Goal: Entertainment & Leisure: Browse casually

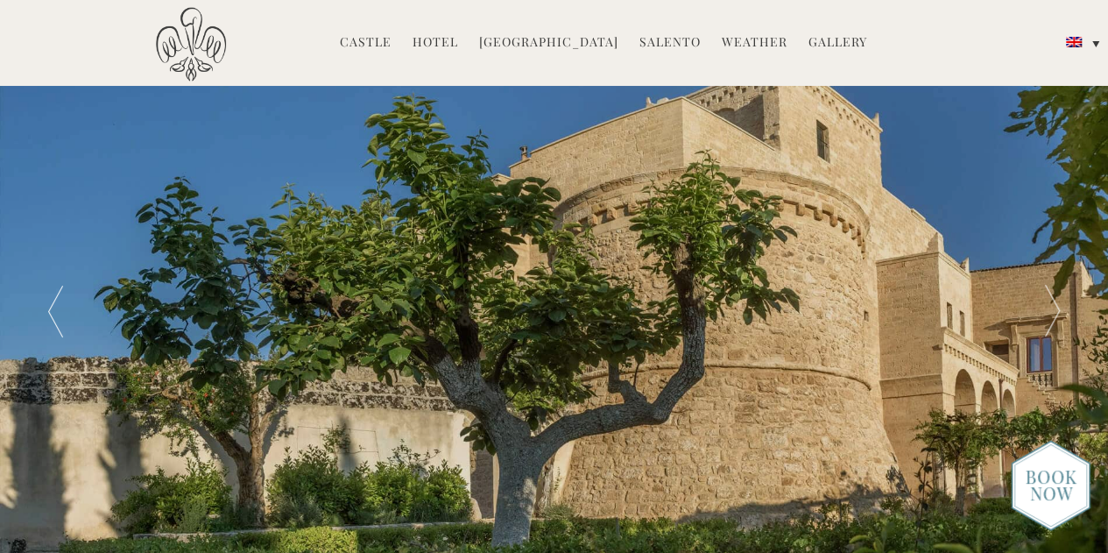
scroll to position [1, 0]
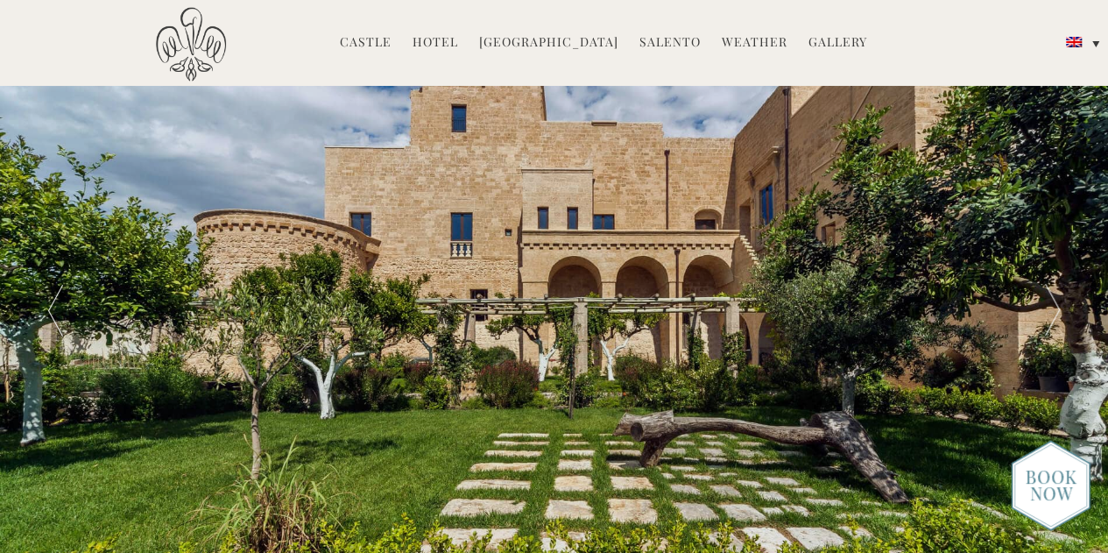
click at [815, 36] on link "Gallery" at bounding box center [837, 43] width 59 height 20
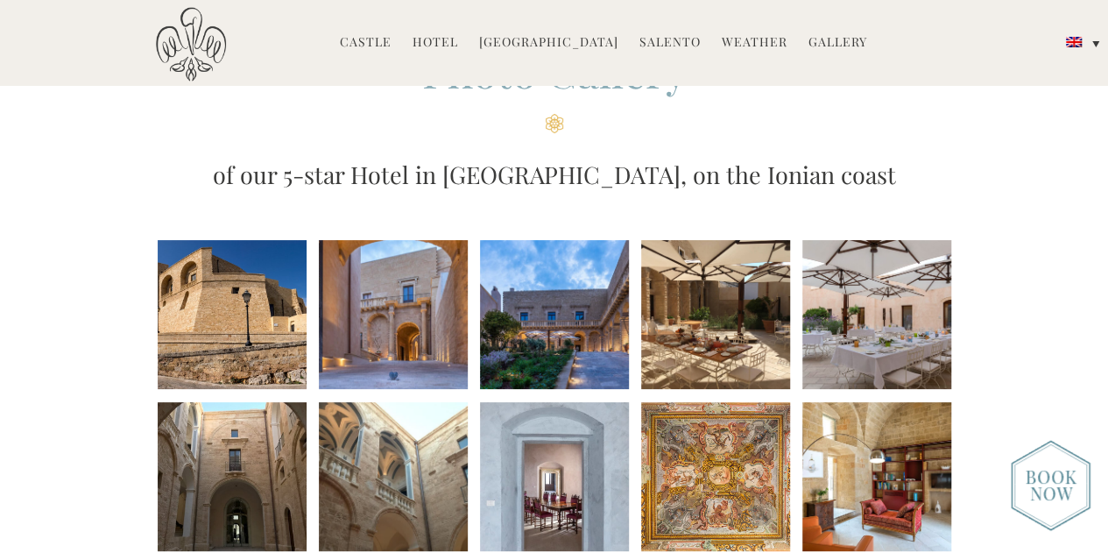
scroll to position [118, 0]
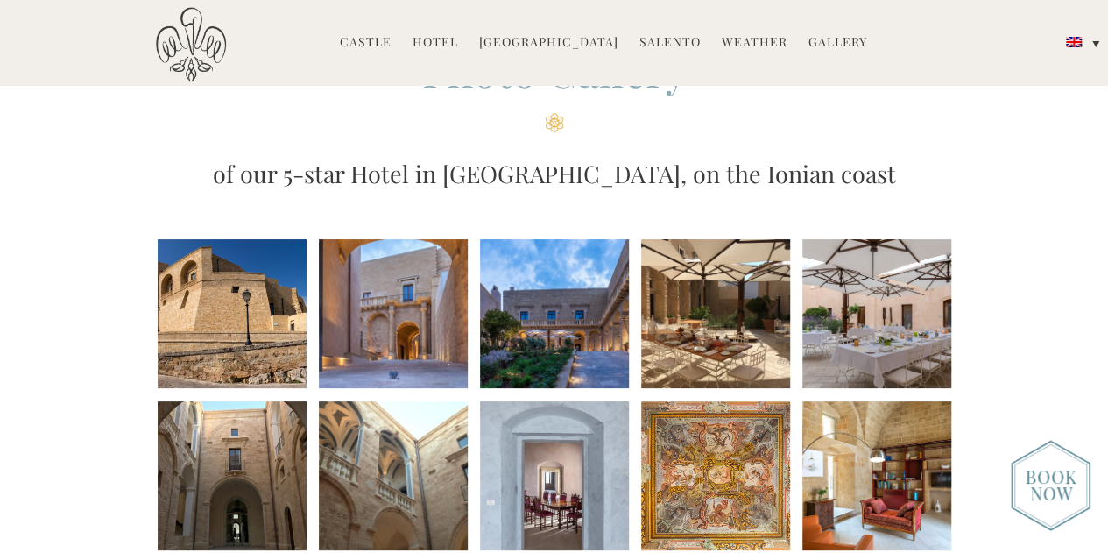
click at [255, 342] on li at bounding box center [232, 313] width 149 height 149
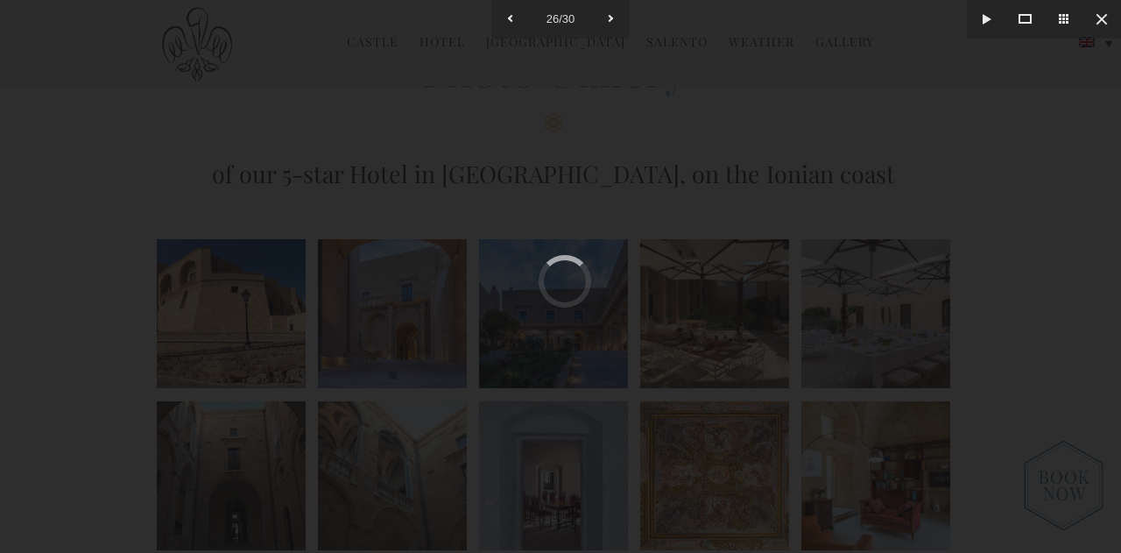
click at [997, 327] on div at bounding box center [560, 276] width 1121 height 553
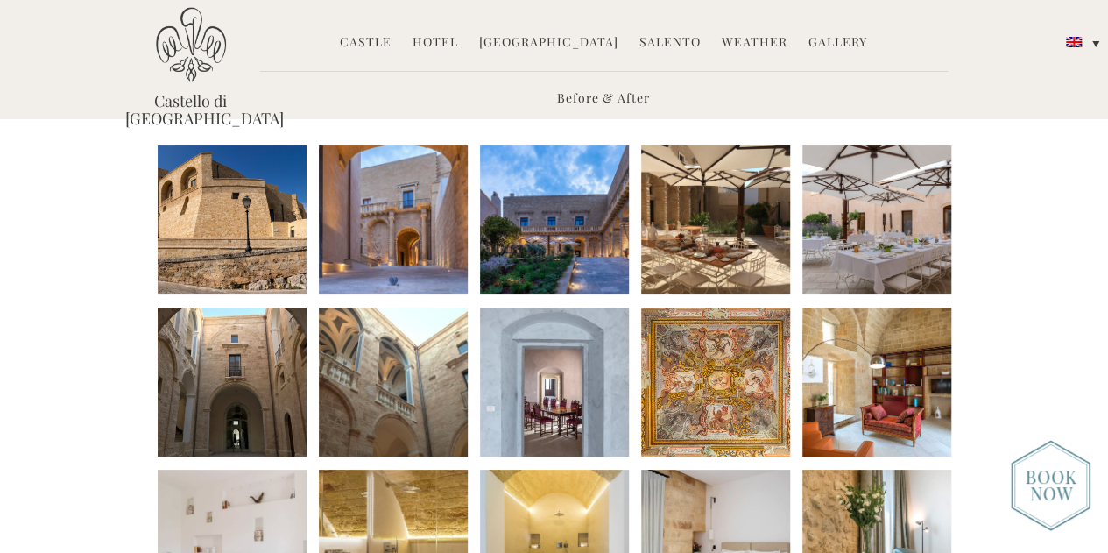
scroll to position [194, 0]
